Goal: Find specific page/section: Find specific page/section

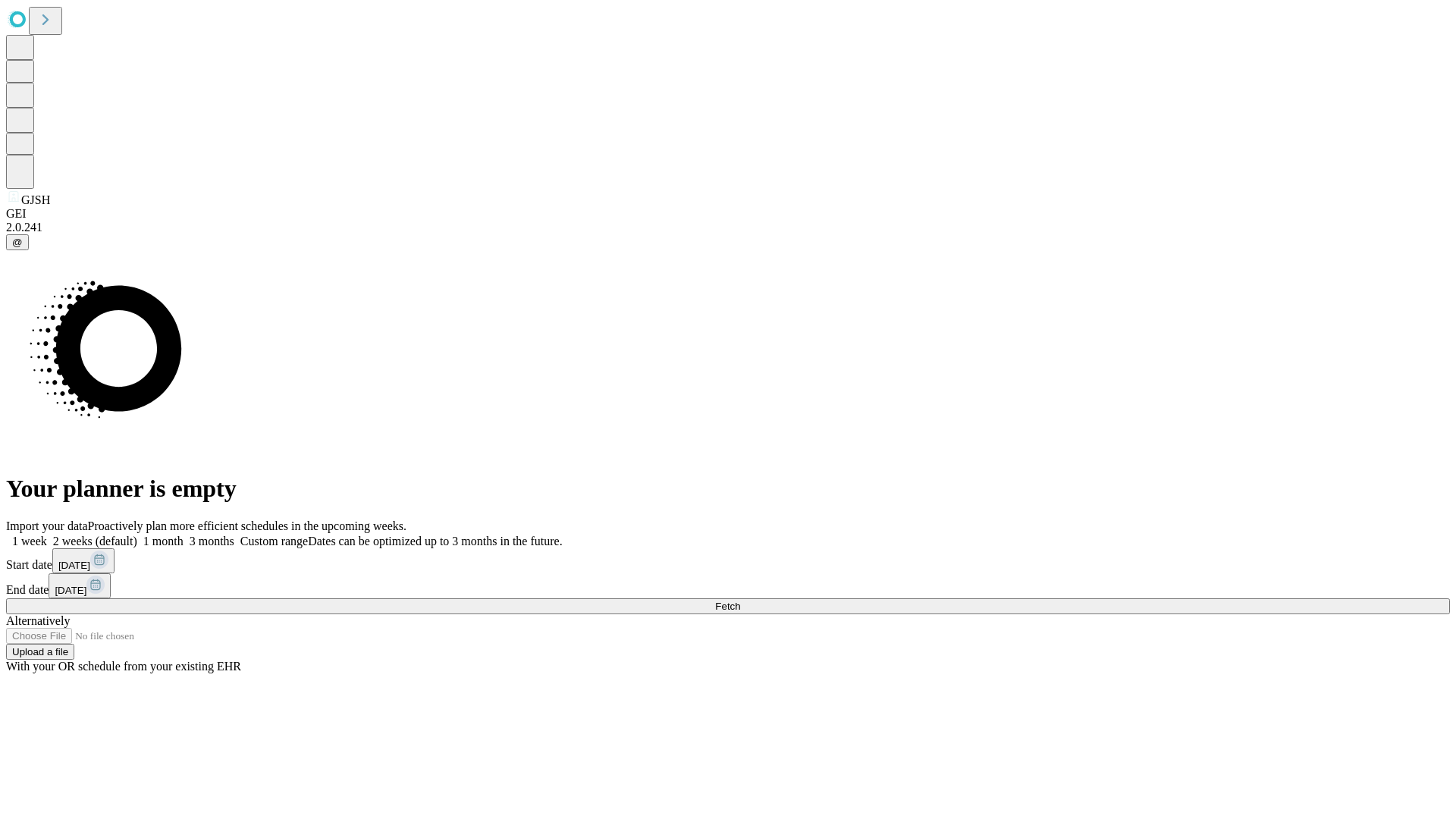
click at [740, 601] on span "Fetch" at bounding box center [728, 606] width 25 height 12
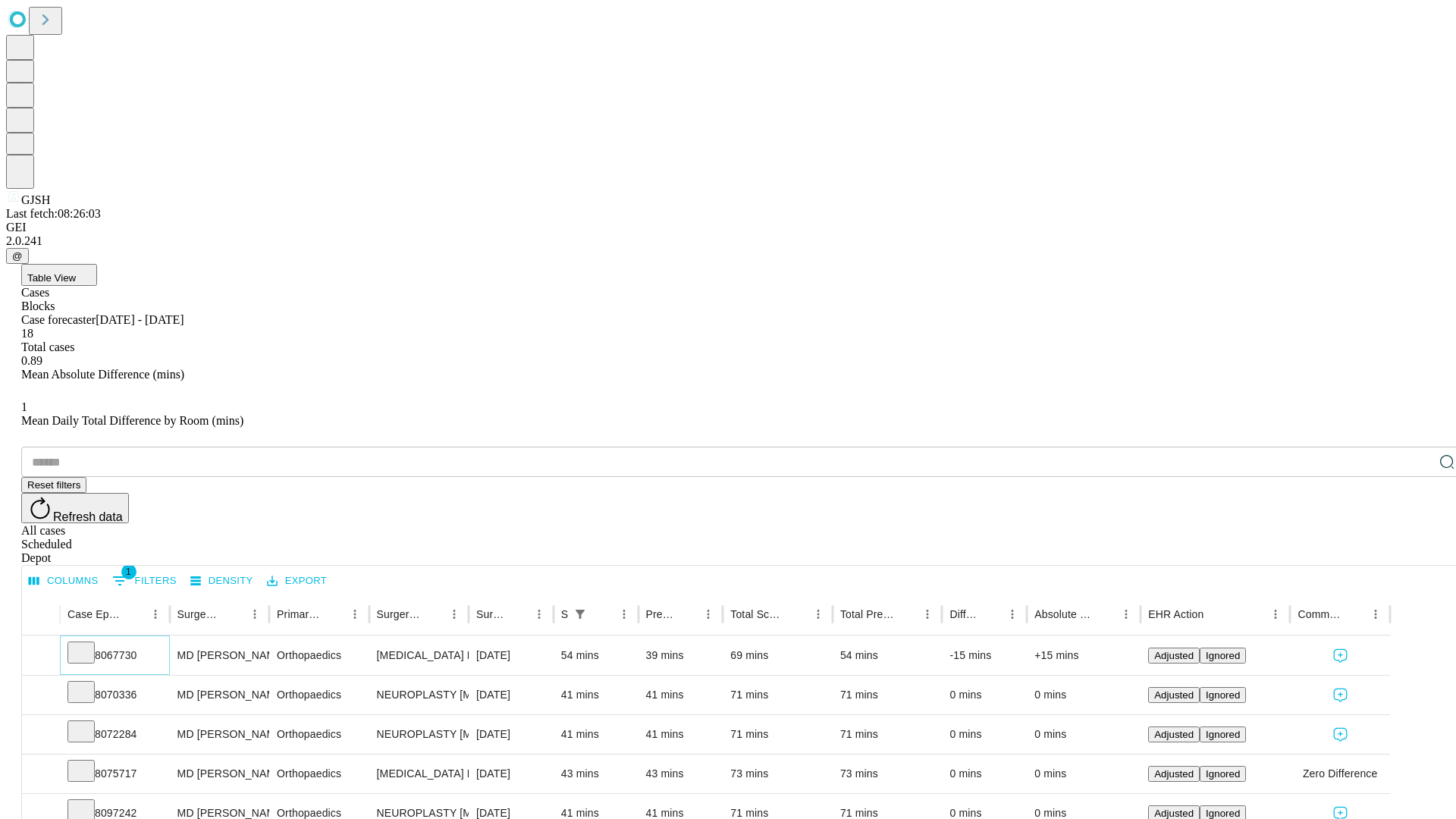
click at [88, 644] on icon at bounding box center [80, 651] width 15 height 15
